Goal: Task Accomplishment & Management: Complete application form

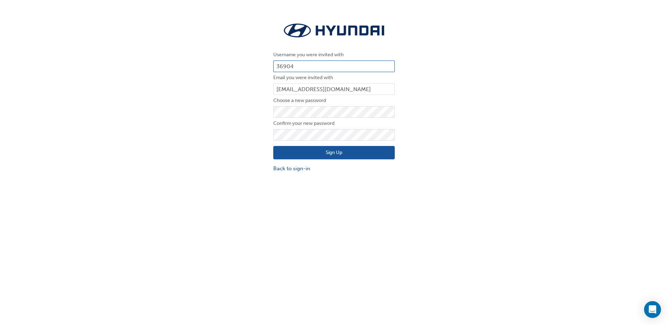
click at [305, 63] on input "36904" at bounding box center [334, 67] width 122 height 12
click at [214, 123] on div "Username you were invited with 36904 Email you were invited with [EMAIL_ADDRESS…" at bounding box center [334, 97] width 668 height 162
click at [202, 159] on div "Username you were invited with 36904 Email you were invited with [EMAIL_ADDRESS…" at bounding box center [334, 97] width 668 height 162
click at [301, 172] on link "Back to sign-in" at bounding box center [334, 169] width 122 height 8
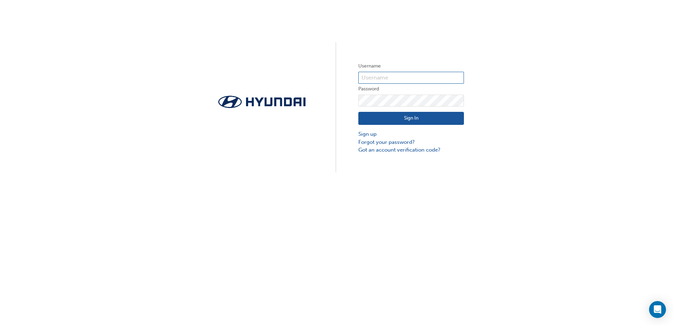
click at [396, 83] on input "text" at bounding box center [412, 78] width 106 height 12
click at [406, 75] on input "text" at bounding box center [412, 78] width 106 height 12
click at [390, 75] on input "text" at bounding box center [412, 78] width 106 height 12
paste input "HAU6433V29"
type input "HAU6433V29"
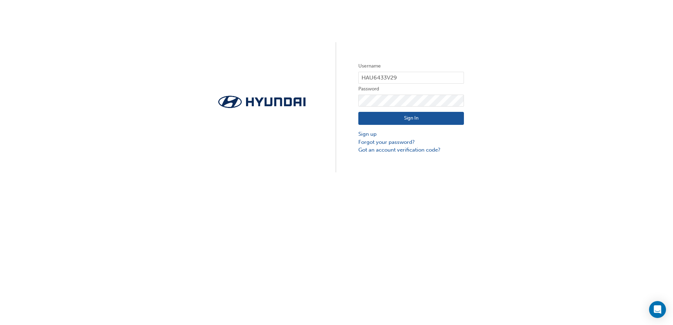
click at [368, 116] on button "Sign In" at bounding box center [412, 118] width 106 height 13
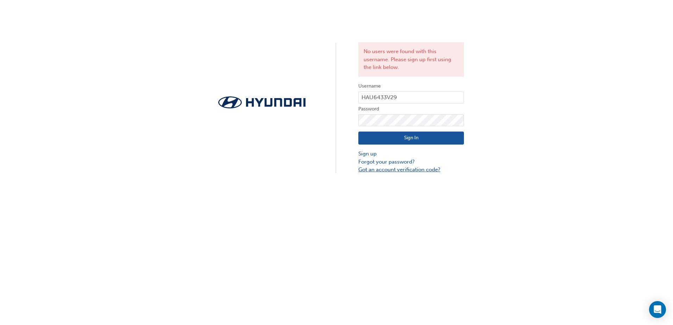
click at [400, 171] on link "Got an account verification code?" at bounding box center [412, 170] width 106 height 8
